Goal: Information Seeking & Learning: Learn about a topic

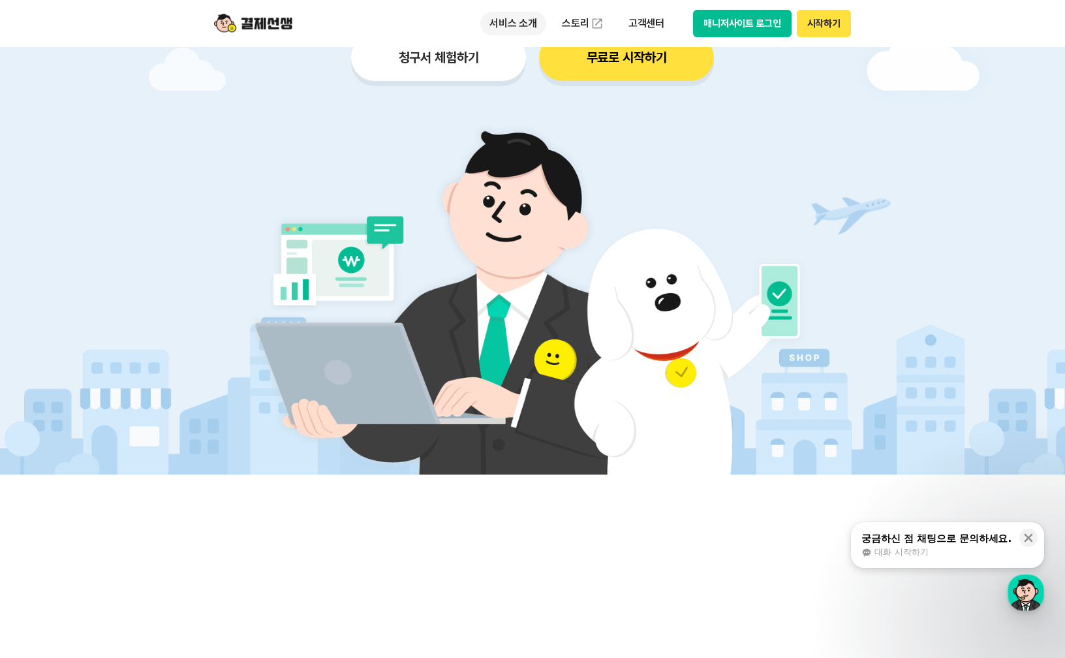
click at [510, 20] on p "서비스 소개" at bounding box center [513, 24] width 66 height 24
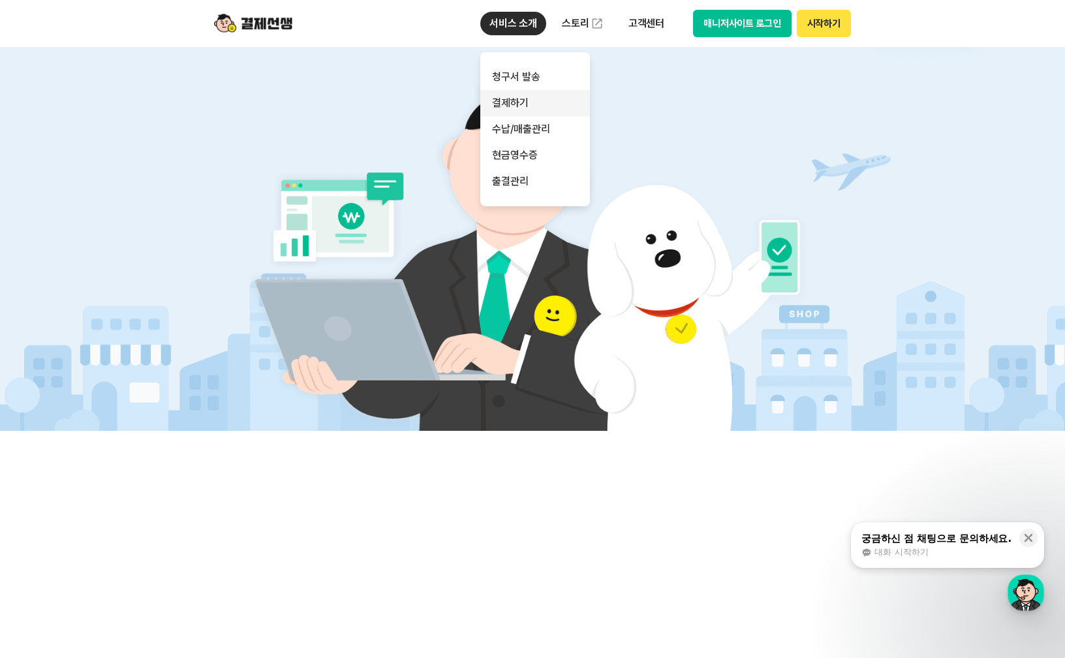
scroll to position [326, 0]
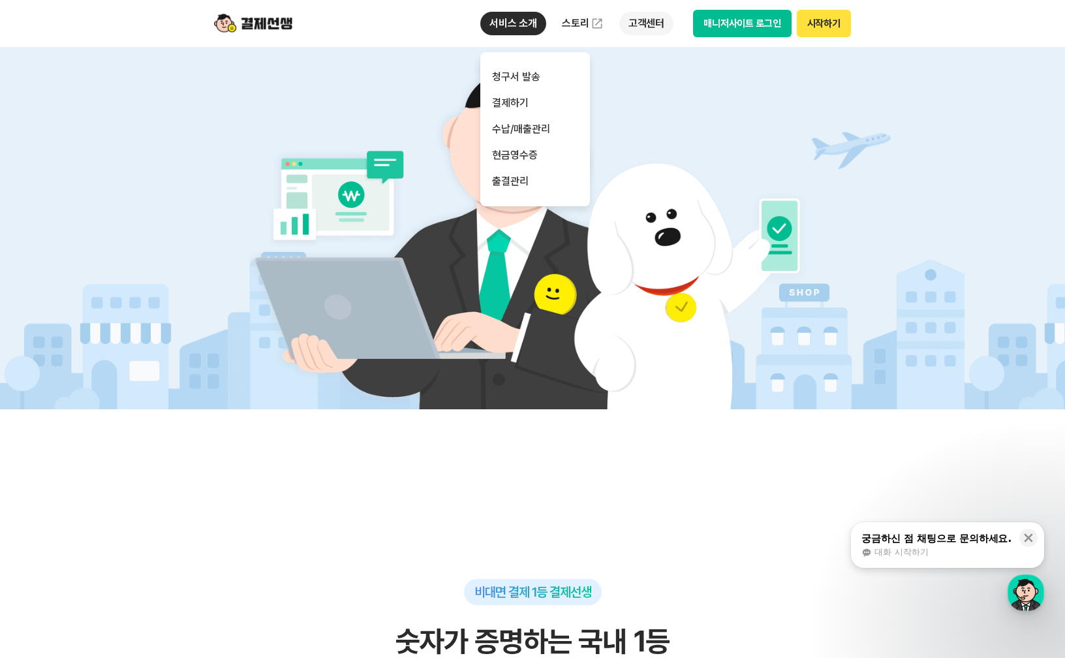
click at [646, 25] on p "고객센터" at bounding box center [646, 24] width 54 height 24
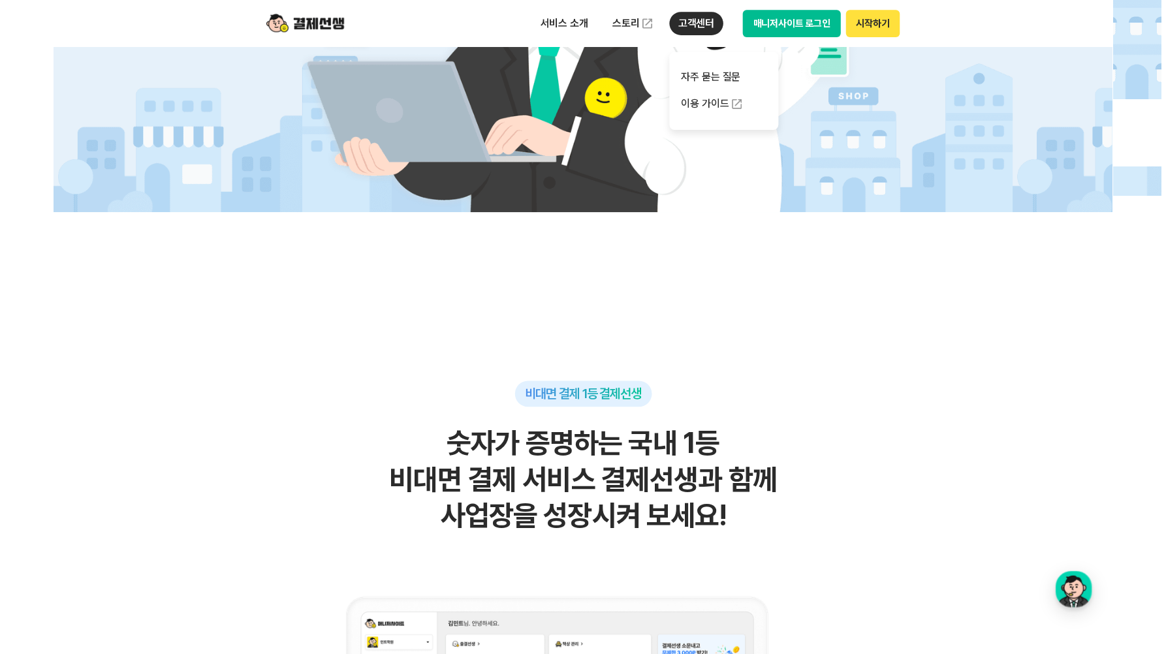
scroll to position [0, 0]
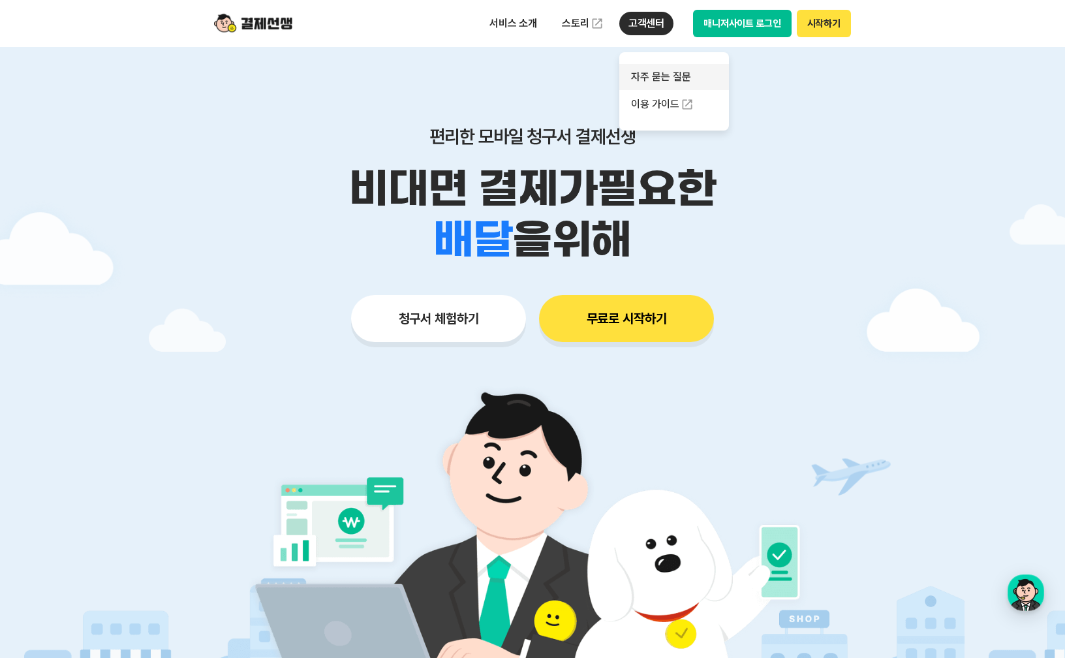
click at [668, 79] on link "자주 묻는 질문" at bounding box center [674, 77] width 110 height 26
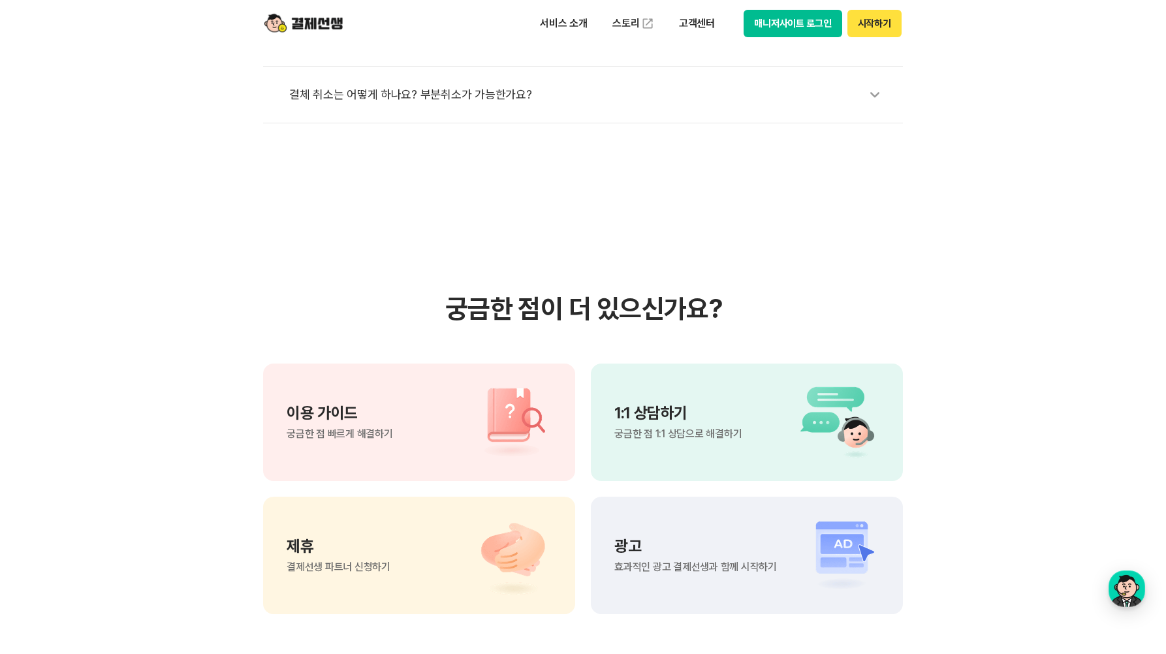
scroll to position [718, 0]
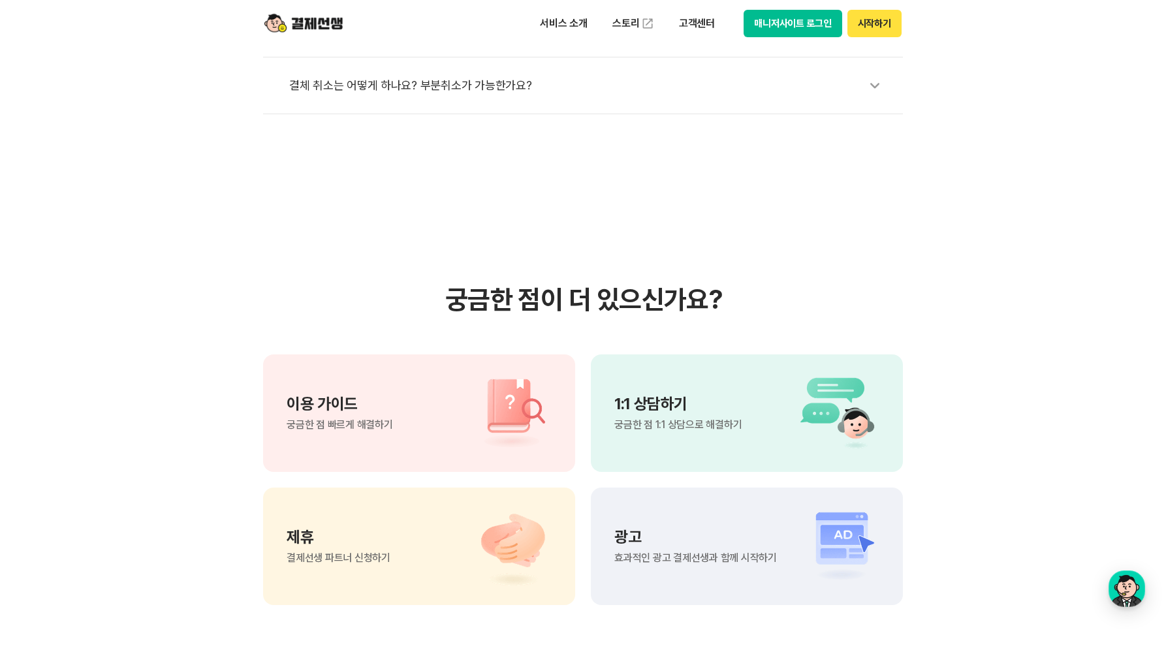
click at [672, 396] on p "1:1 상담하기" at bounding box center [677, 404] width 127 height 16
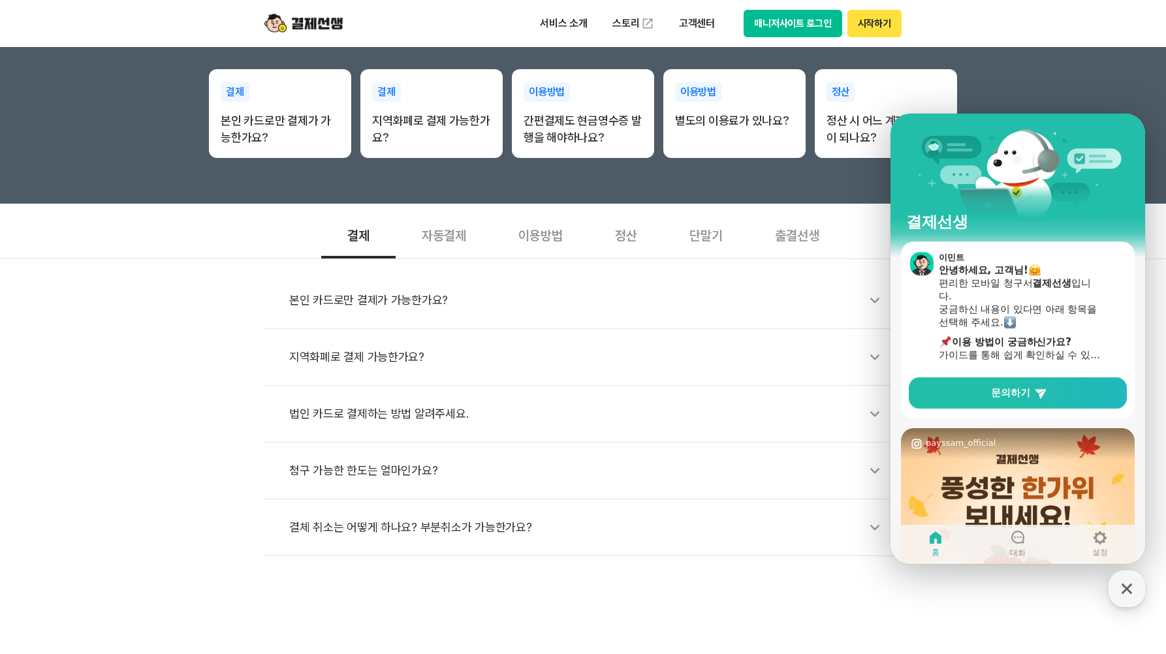
scroll to position [202, 0]
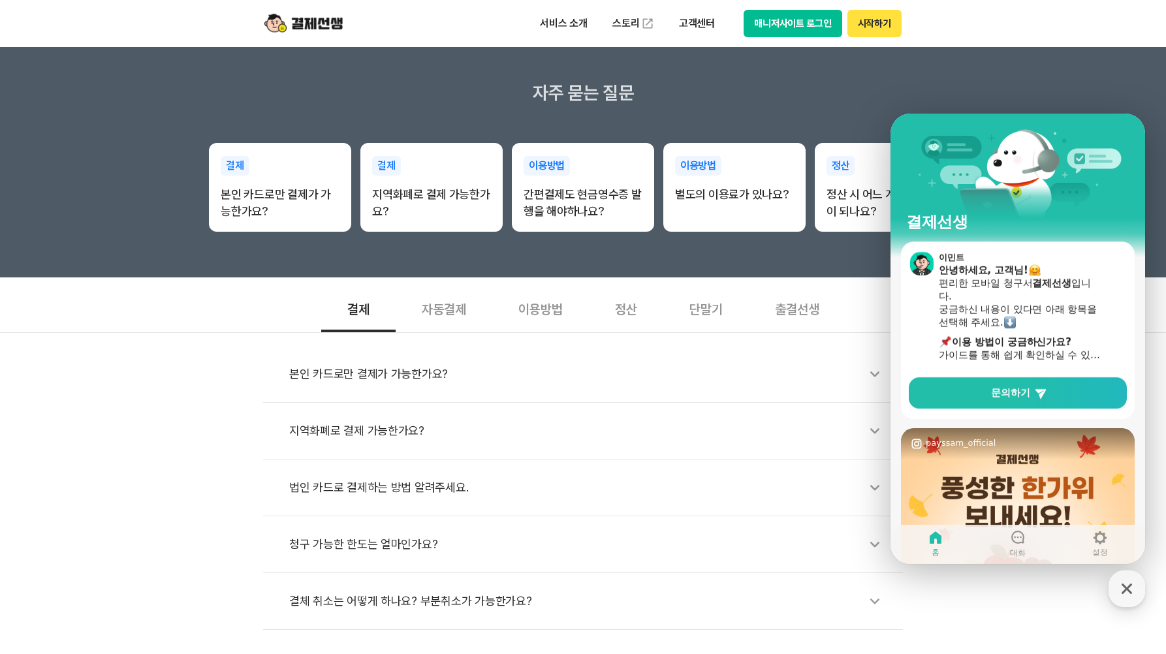
click at [548, 306] on div "이용방법" at bounding box center [540, 308] width 97 height 48
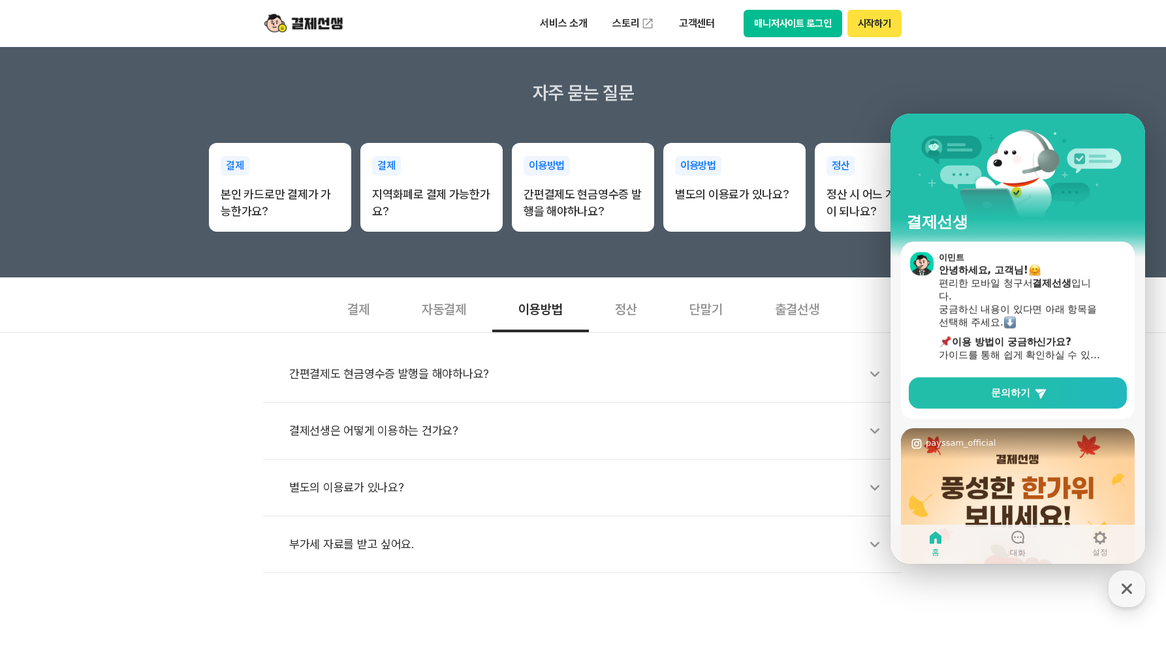
click at [350, 488] on div "별도의 이용료가 있나요?" at bounding box center [589, 488] width 601 height 30
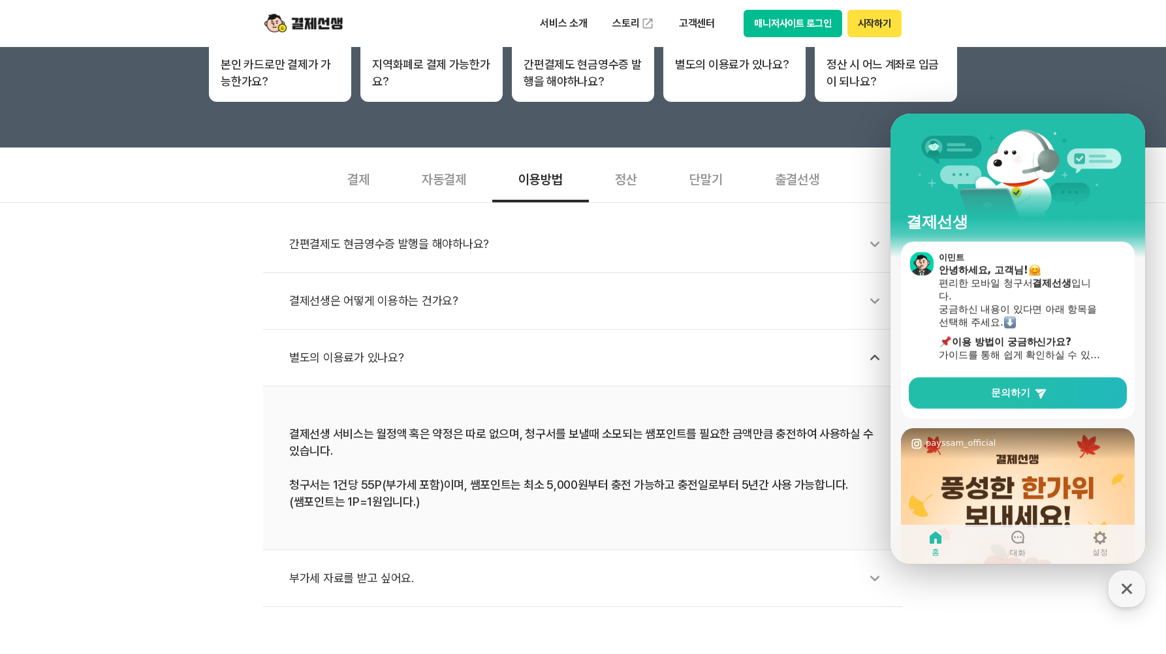
scroll to position [333, 0]
click at [308, 352] on div "별도의 이용료가 있나요?" at bounding box center [589, 357] width 601 height 30
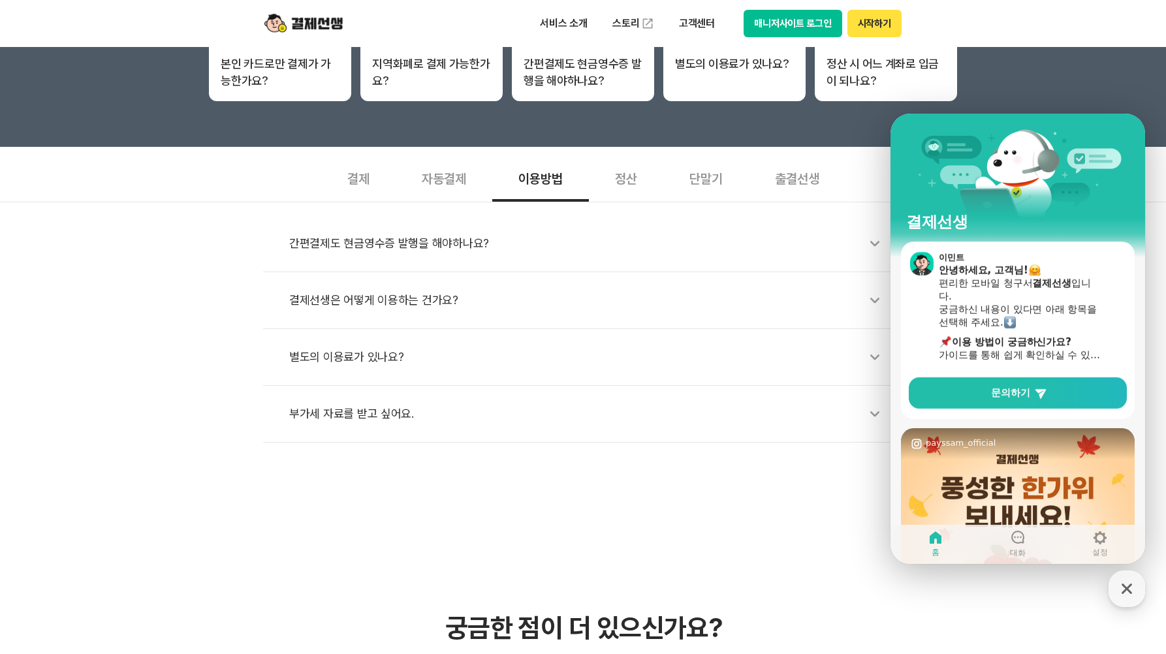
click at [341, 302] on div "결제선생은 어떻게 이용하는 건가요?" at bounding box center [589, 300] width 601 height 30
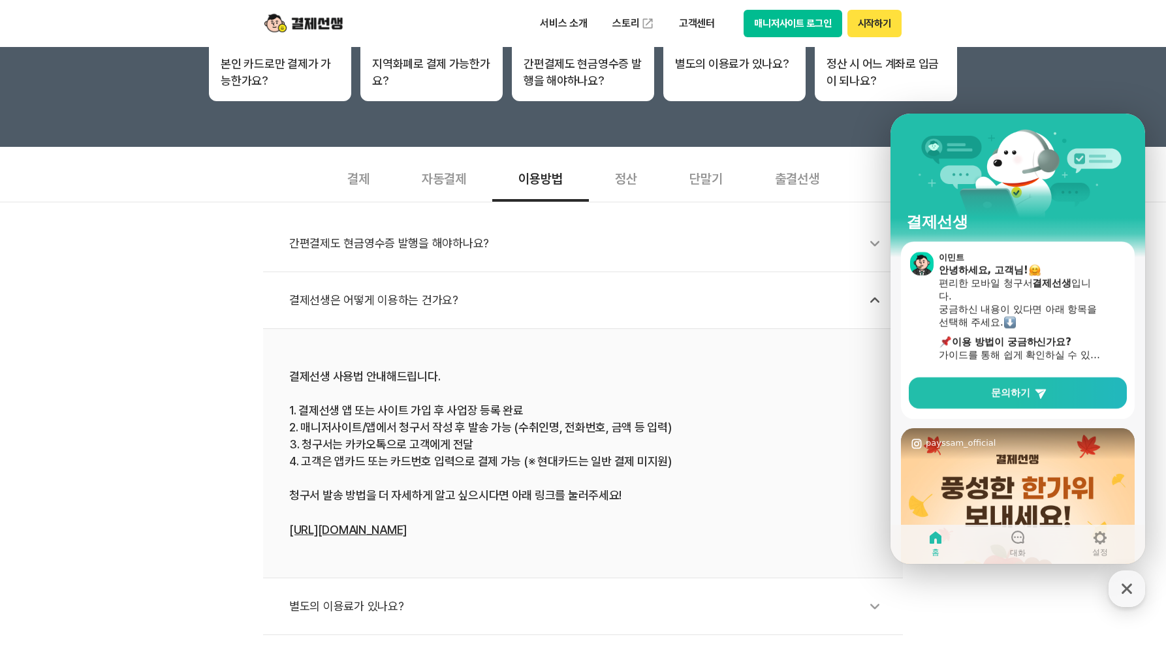
click at [621, 182] on div "정산" at bounding box center [626, 177] width 74 height 48
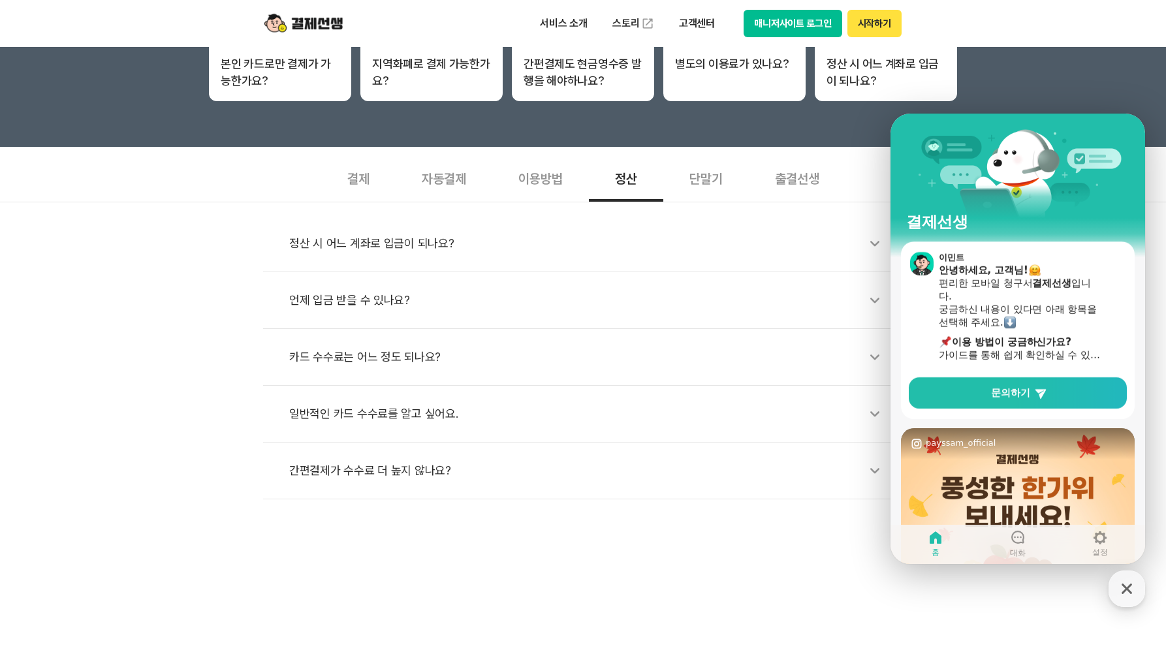
click at [414, 243] on div "정산 시 어느 계좌로 입금이 되나요?" at bounding box center [589, 243] width 601 height 30
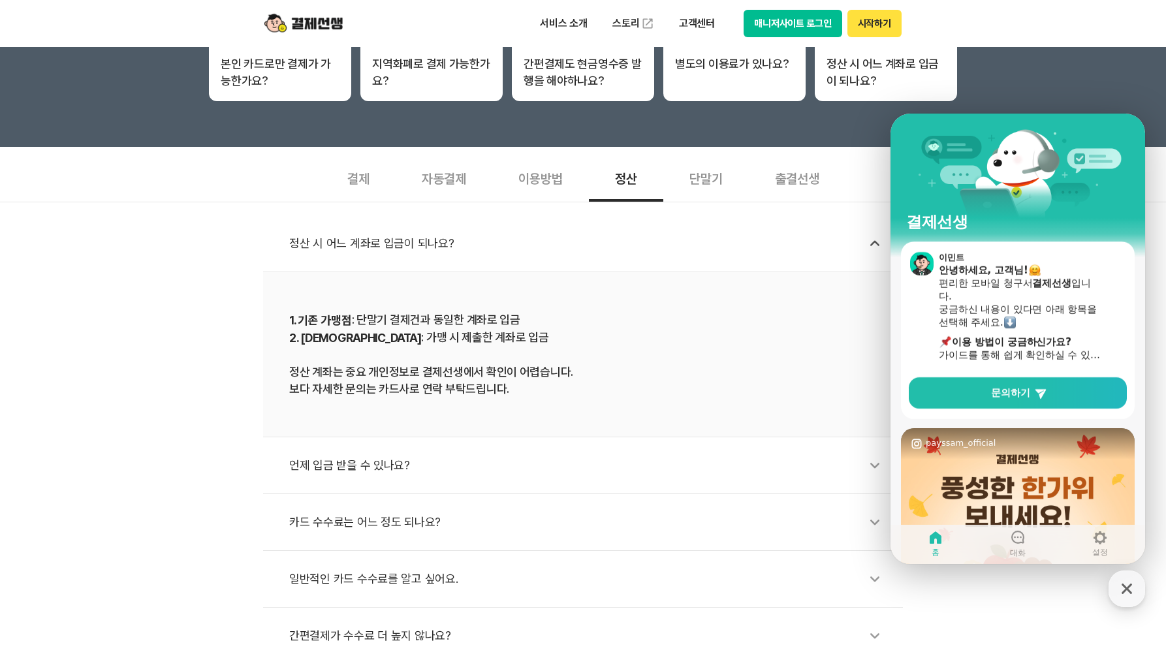
click at [714, 180] on div "단말기" at bounding box center [706, 177] width 86 height 48
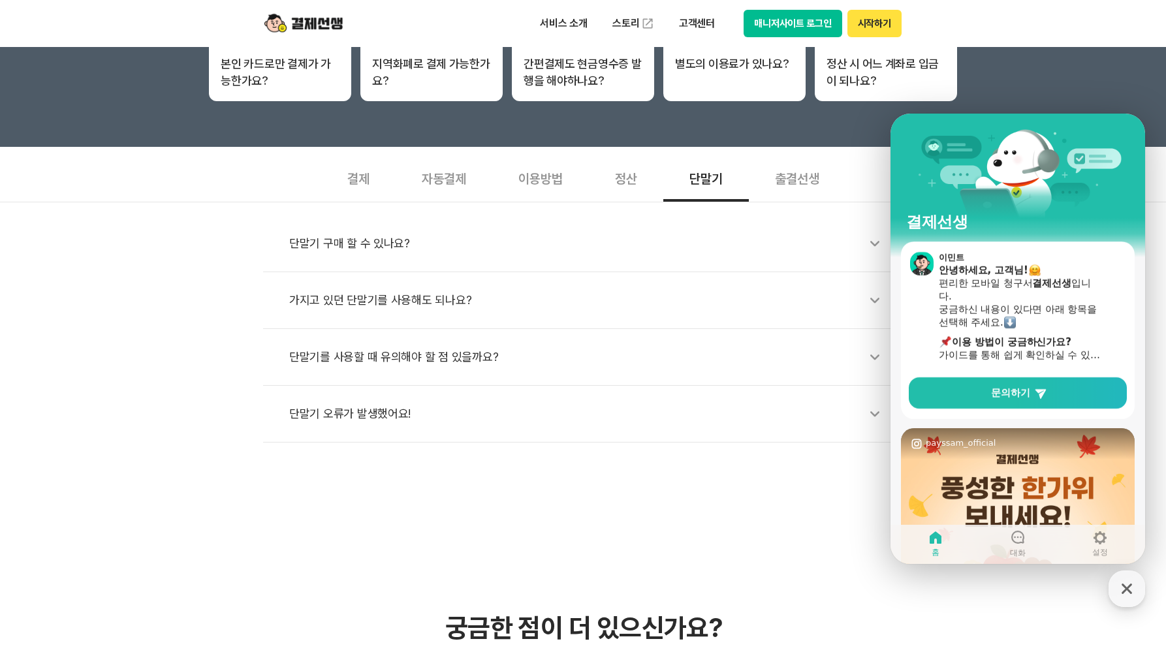
click at [378, 297] on div "가지고 있던 단말기를 사용해도 되나요?" at bounding box center [589, 300] width 601 height 30
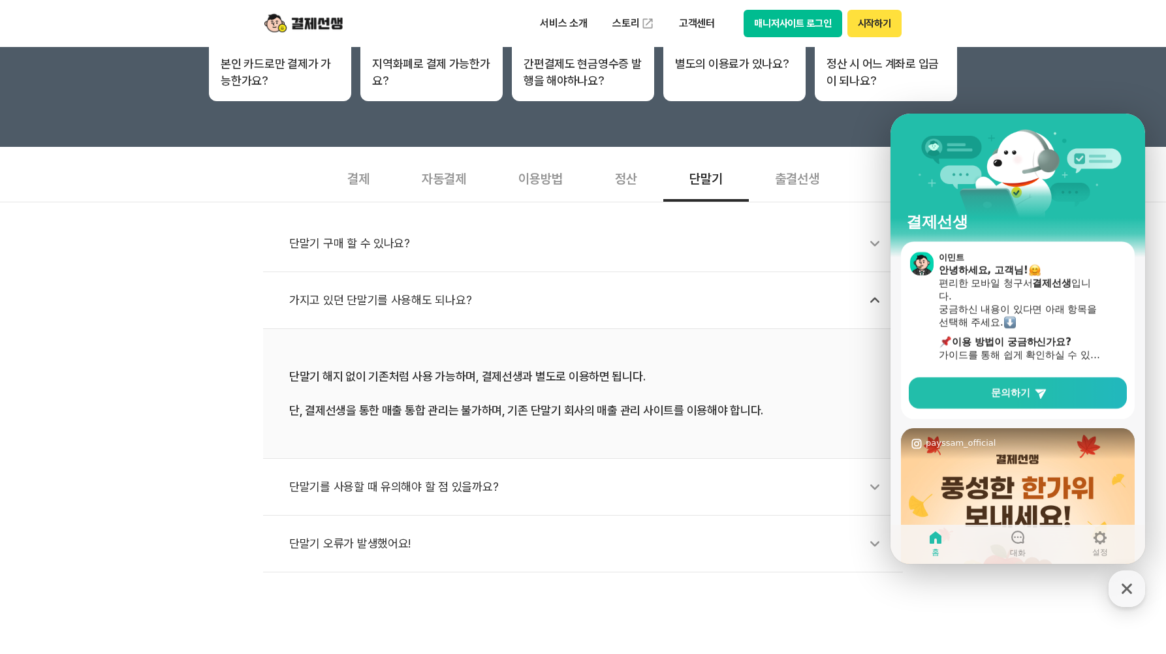
click at [444, 488] on div "단말기를 사용할 때 유의해야 할 점 있을까요?" at bounding box center [589, 487] width 601 height 30
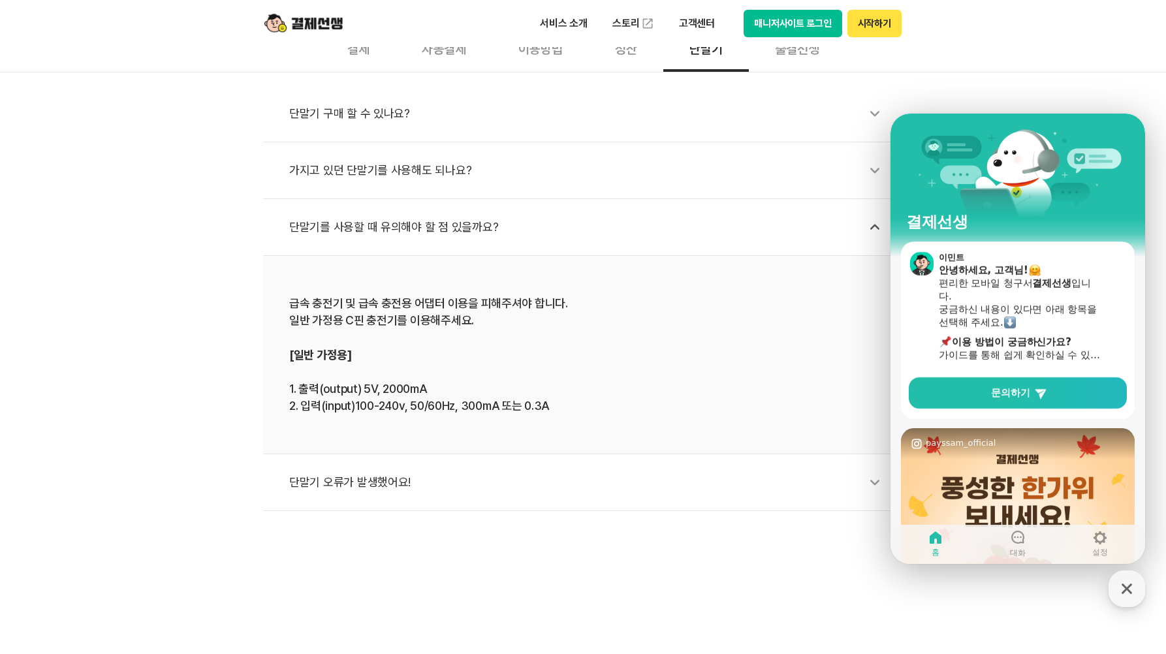
scroll to position [463, 0]
click at [384, 481] on div "단말기 오류가 발생했어요!" at bounding box center [589, 482] width 601 height 30
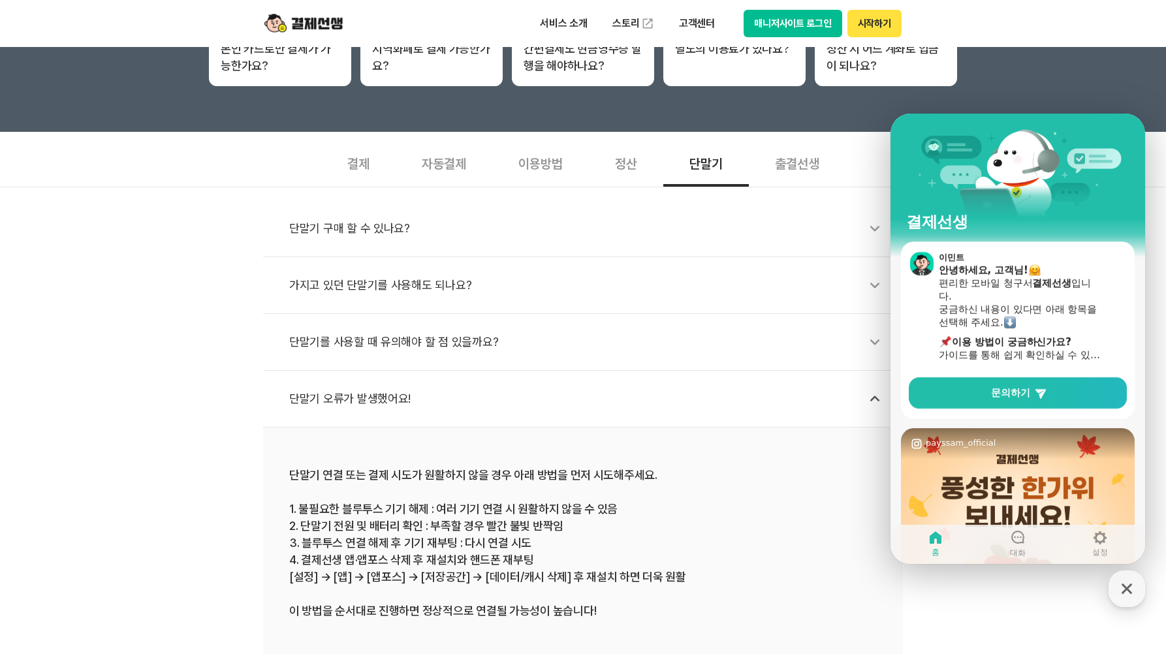
scroll to position [333, 0]
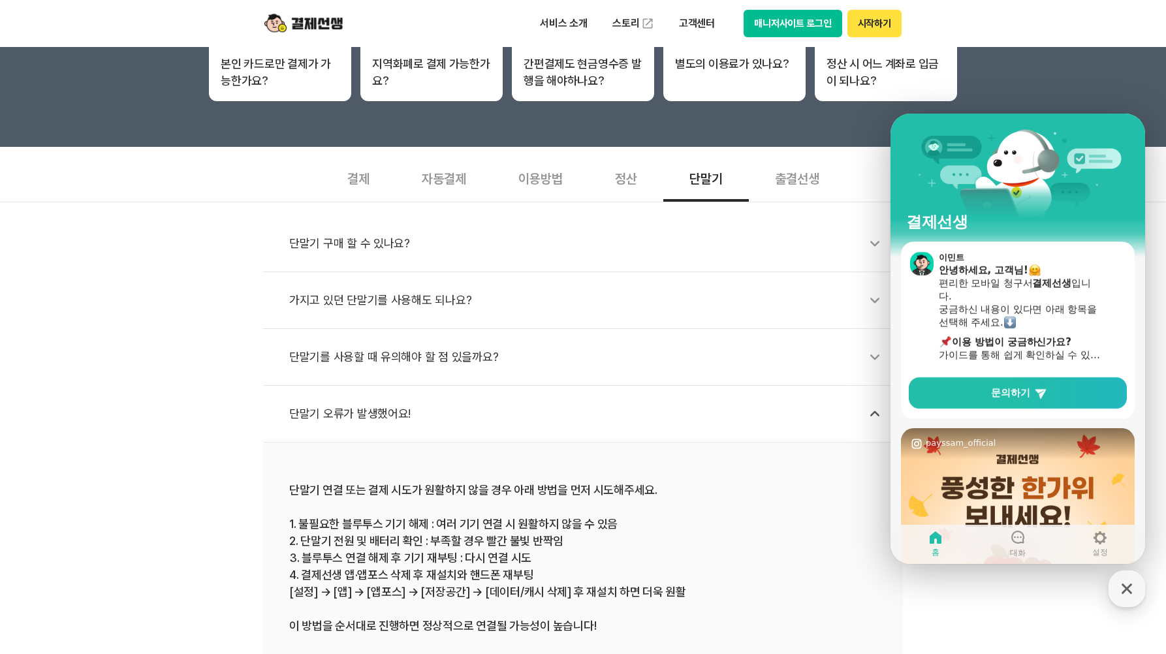
click at [438, 177] on div "자동결제" at bounding box center [444, 177] width 97 height 48
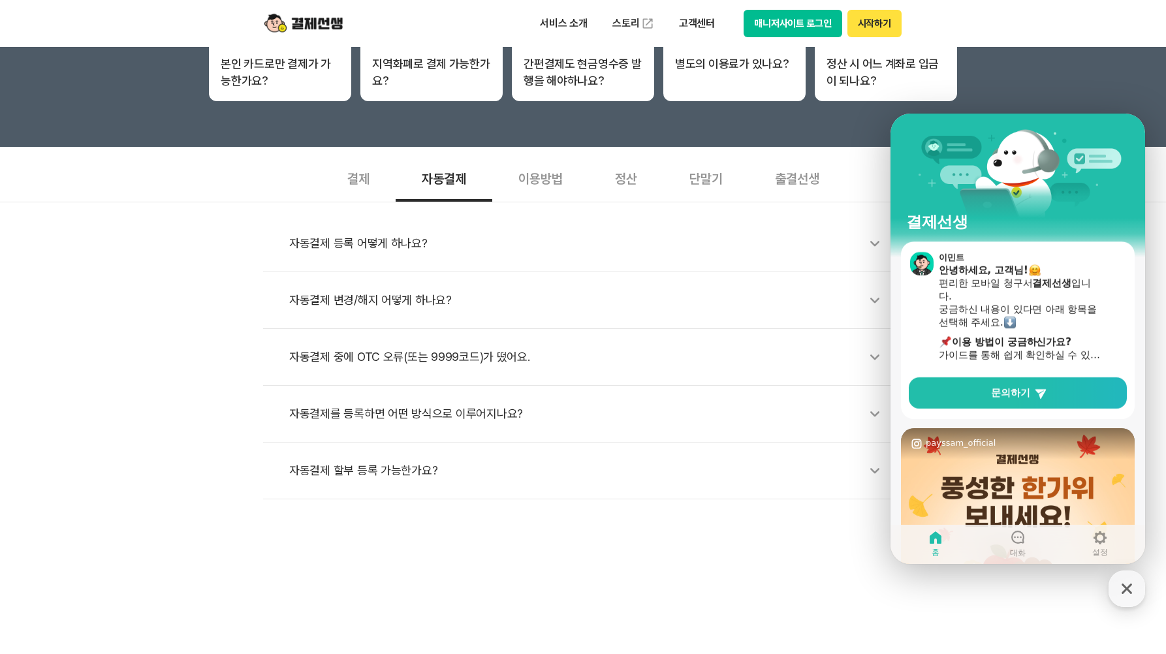
click at [361, 241] on div "자동결제 등록 어떻게 하나요?" at bounding box center [589, 243] width 601 height 30
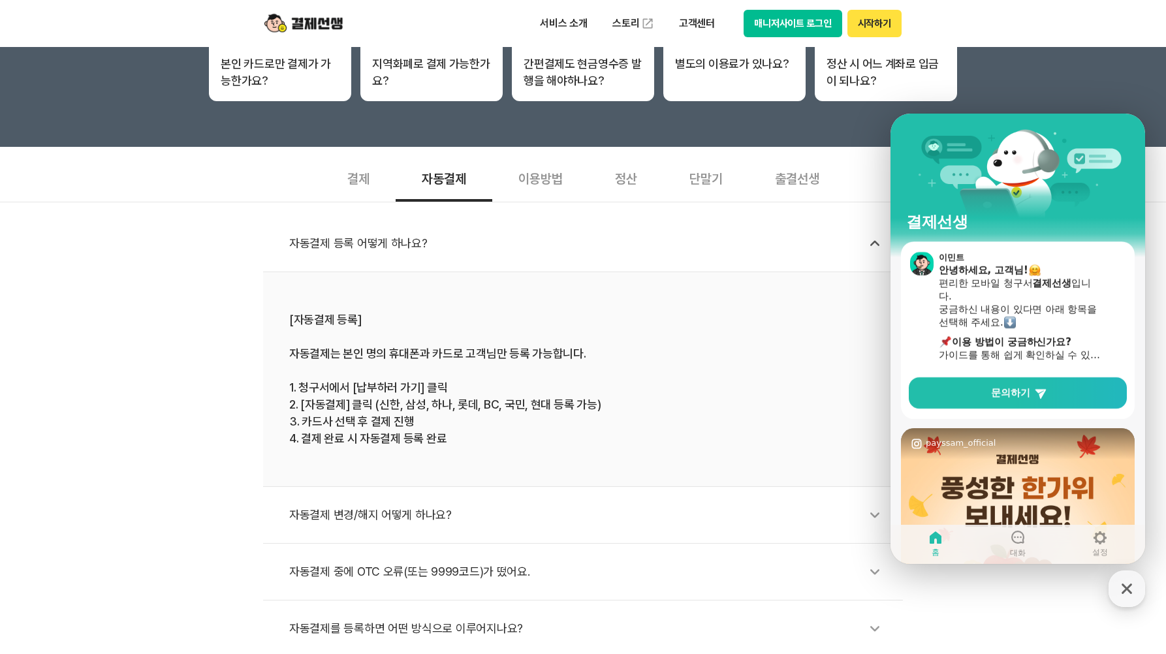
click at [349, 176] on div "결제" at bounding box center [358, 177] width 74 height 48
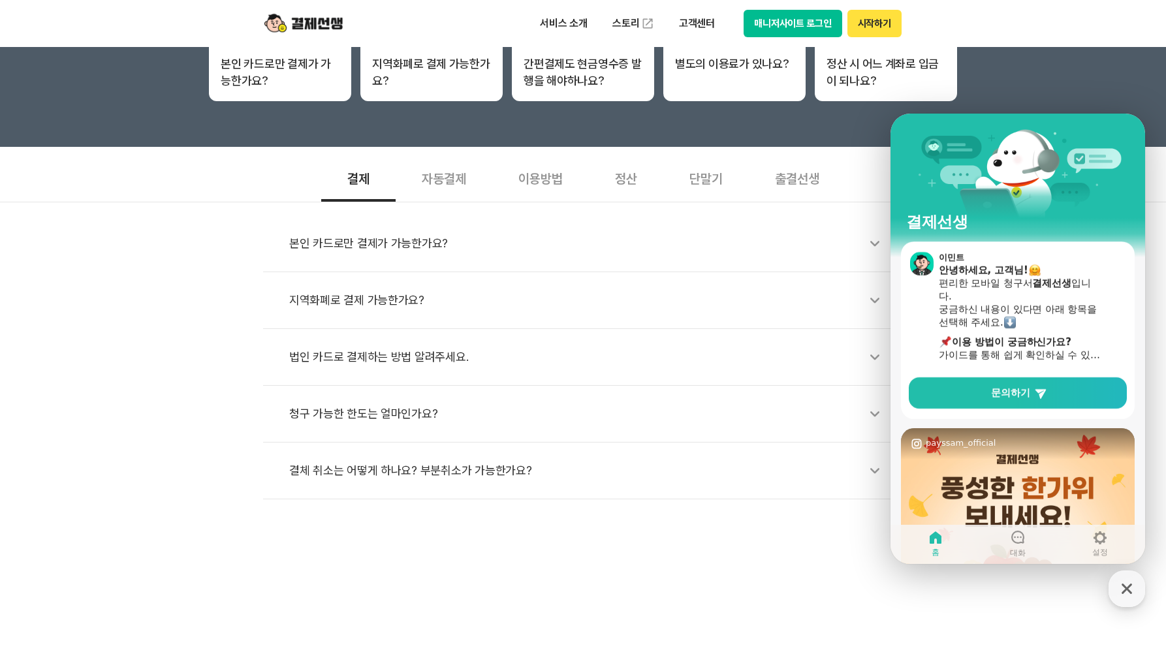
click at [875, 359] on icon at bounding box center [875, 357] width 30 height 30
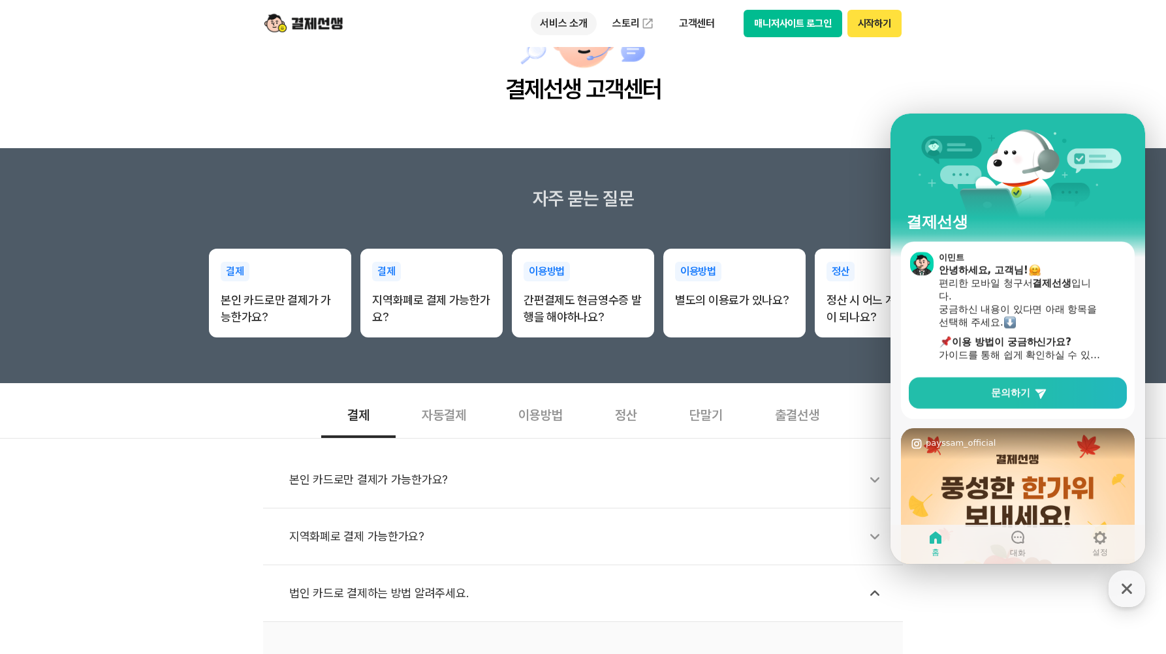
scroll to position [0, 0]
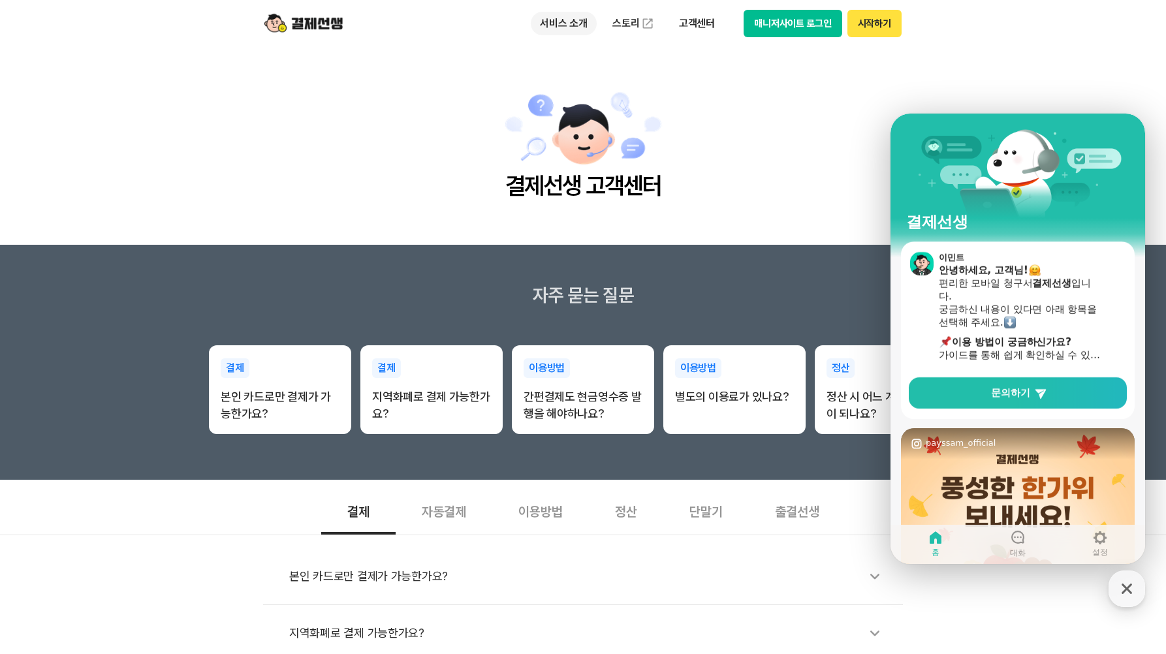
click at [565, 24] on p "서비스 소개" at bounding box center [564, 24] width 66 height 24
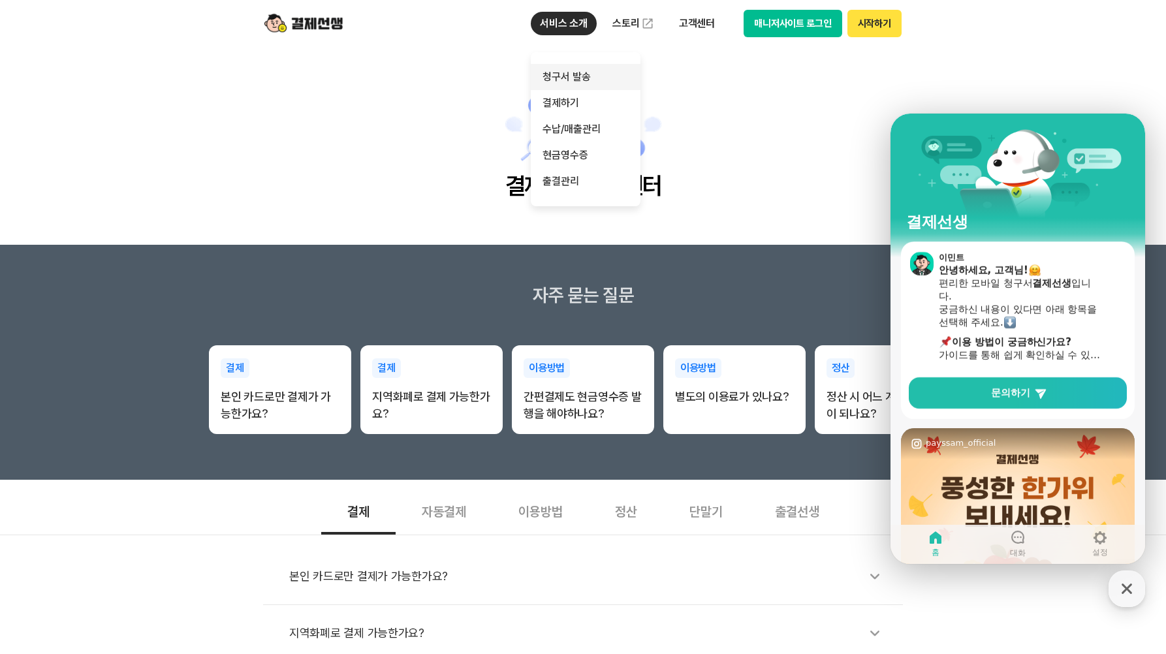
click at [558, 74] on link "청구서 발송" at bounding box center [586, 77] width 110 height 26
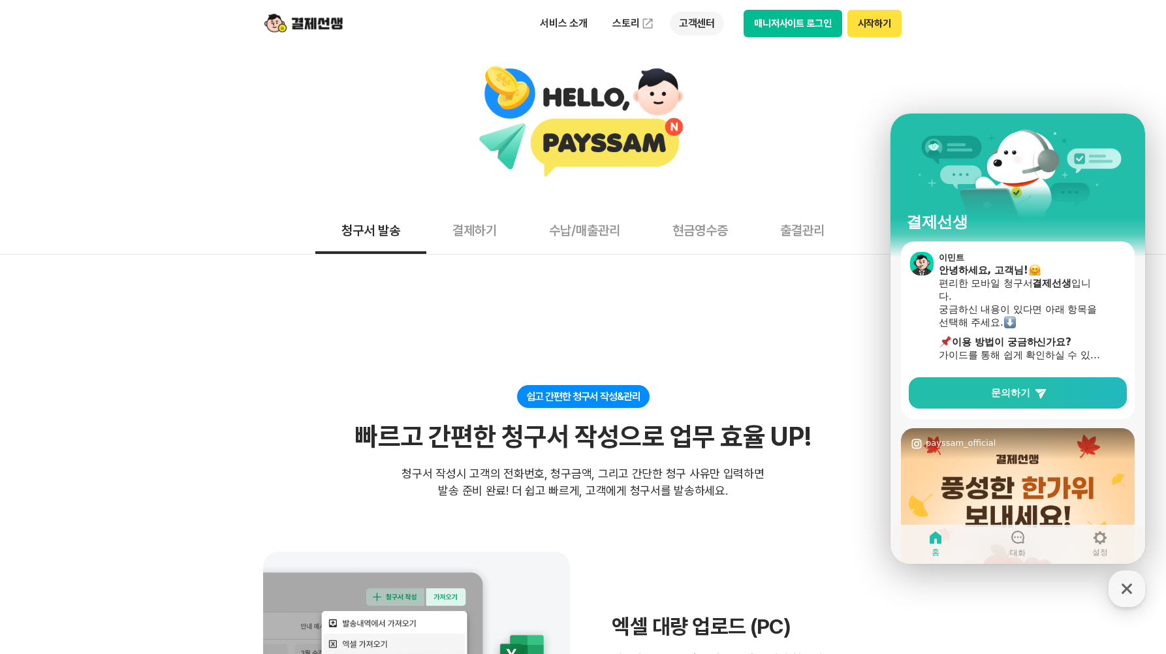
click at [701, 27] on p "고객센터" at bounding box center [697, 24] width 54 height 24
click at [698, 104] on link "이용 가이드" at bounding box center [725, 104] width 110 height 29
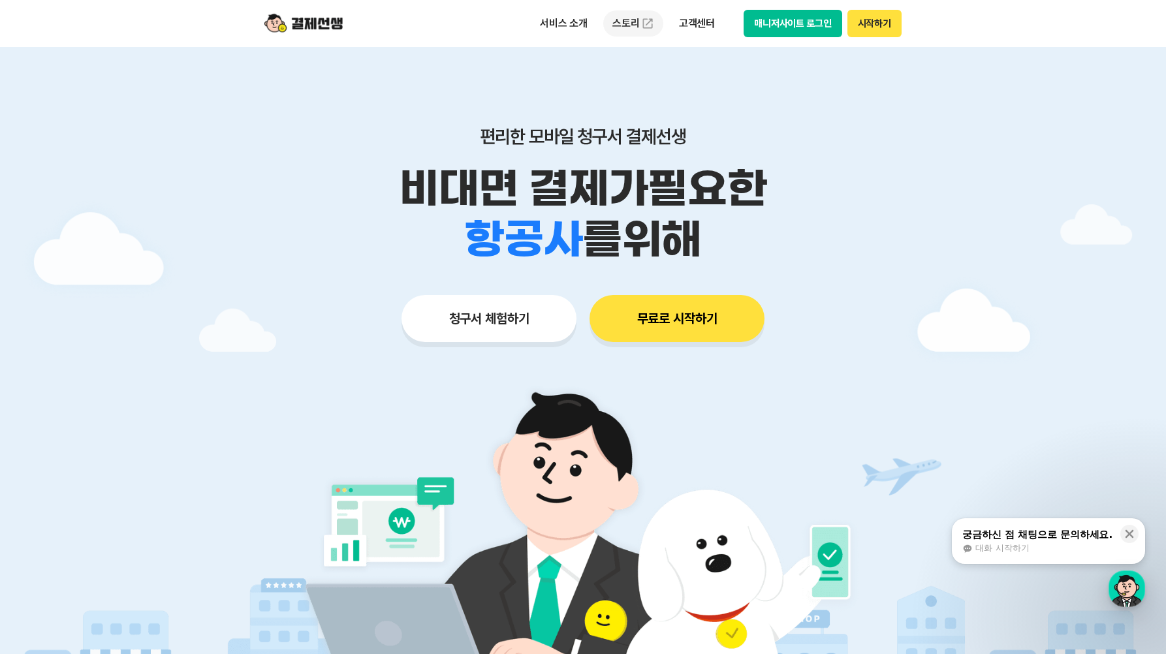
click at [624, 18] on link "스토리" at bounding box center [633, 23] width 60 height 26
click at [567, 20] on p "서비스 소개" at bounding box center [564, 24] width 66 height 24
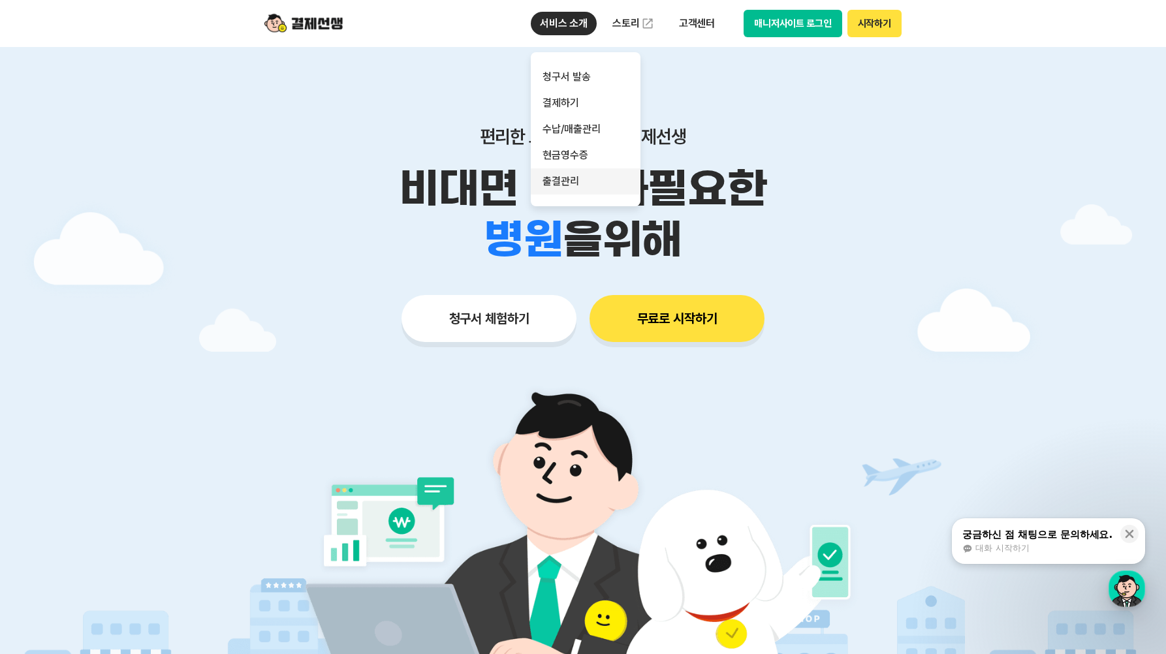
click at [565, 180] on link "출결관리" at bounding box center [586, 181] width 110 height 26
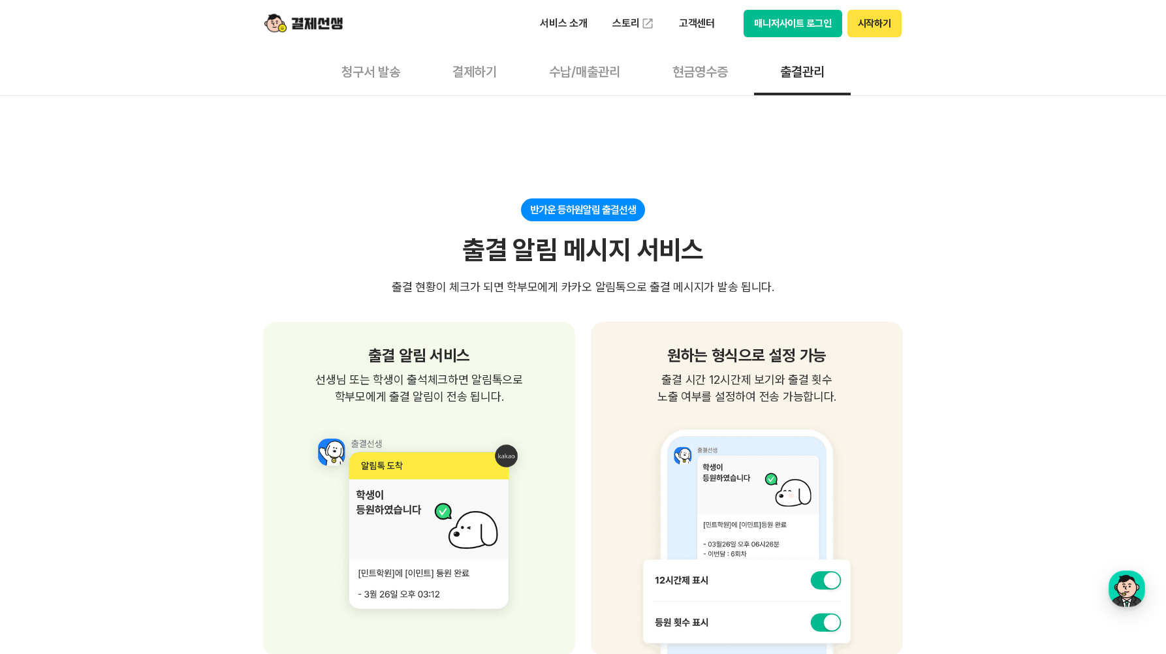
scroll to position [716, 0]
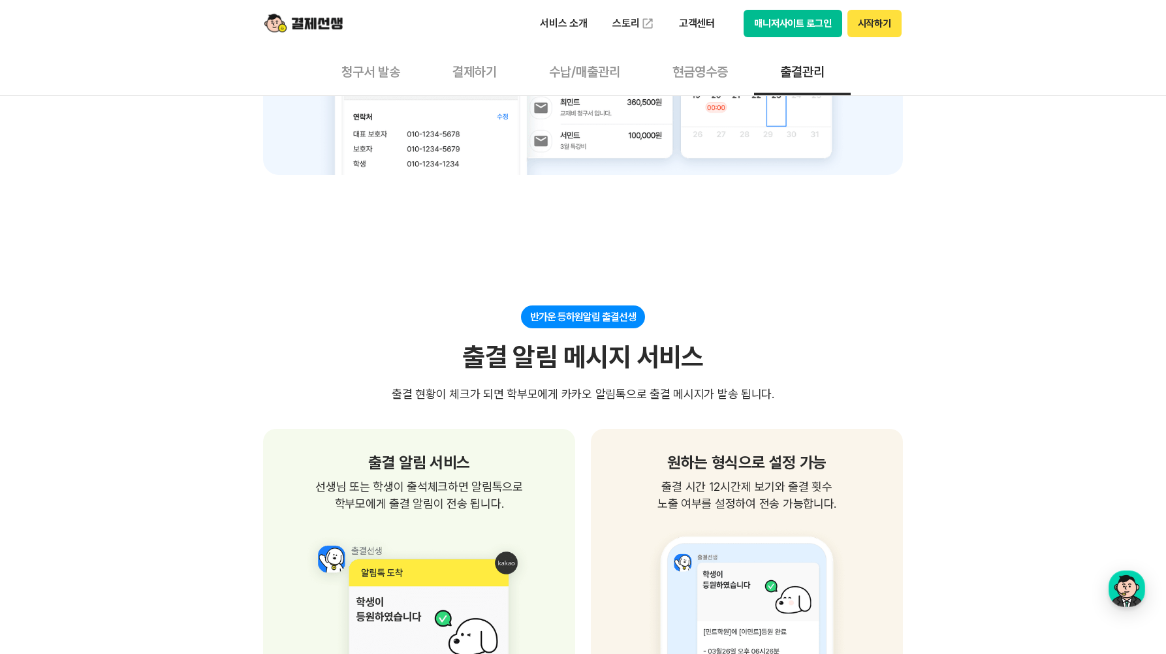
click at [696, 73] on button "현금영수증" at bounding box center [700, 71] width 108 height 48
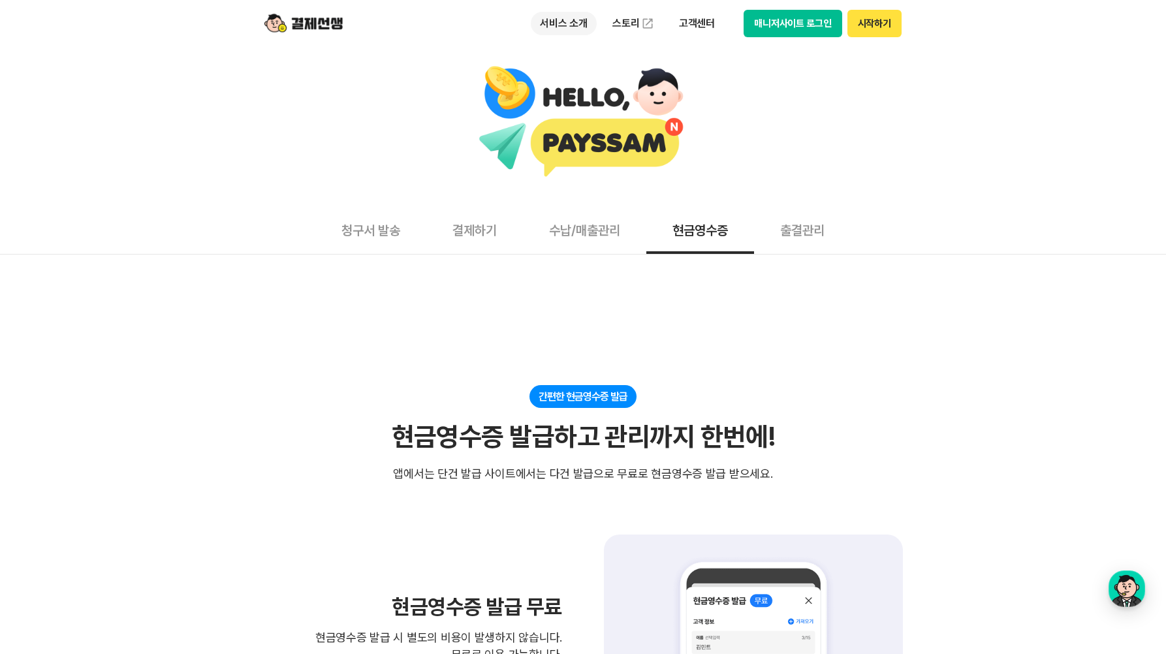
click at [566, 25] on p "서비스 소개" at bounding box center [564, 24] width 66 height 24
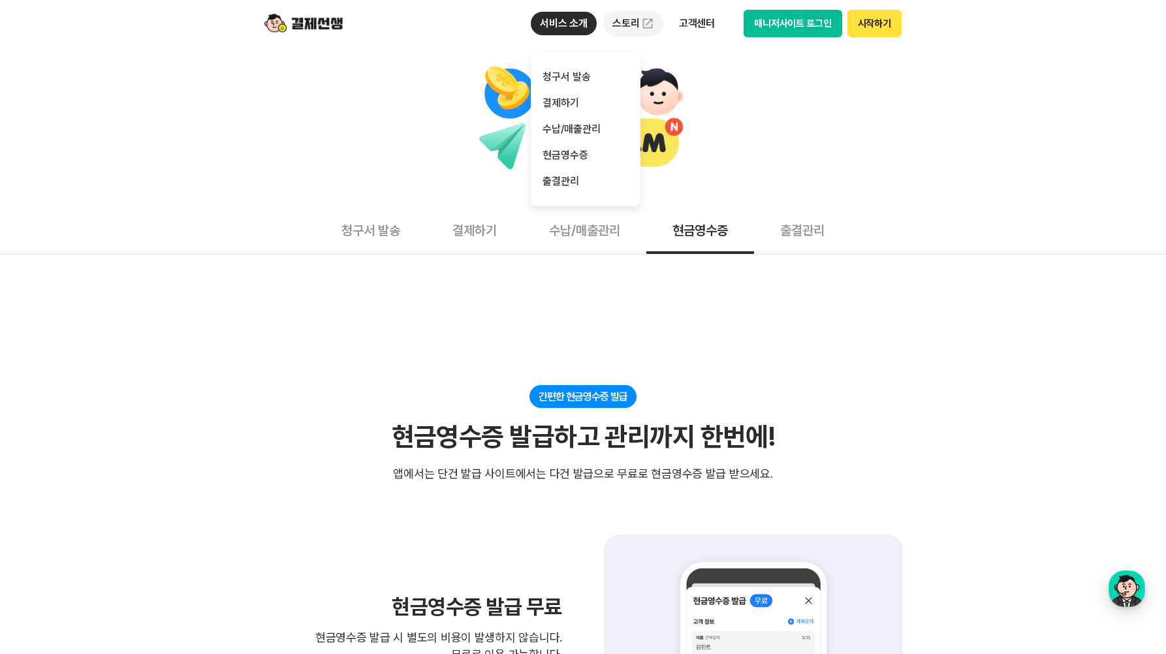
click at [628, 23] on link "스토리" at bounding box center [633, 23] width 60 height 26
